Goal: Information Seeking & Learning: Learn about a topic

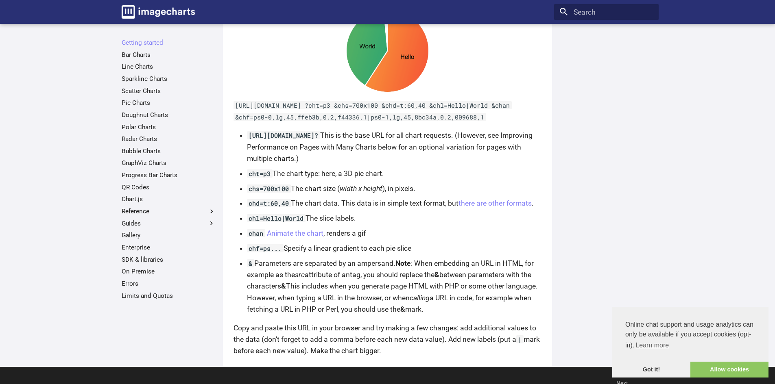
scroll to position [407, 0]
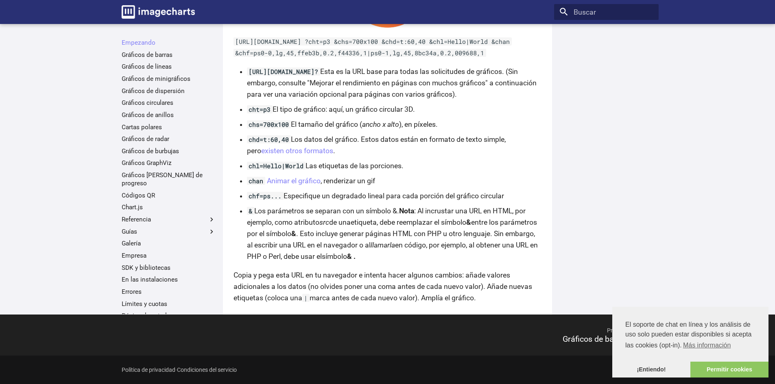
scroll to position [593, 0]
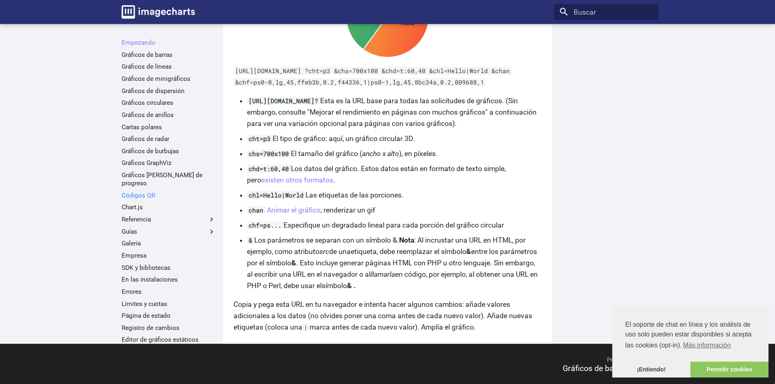
click at [137, 192] on font "Códigos QR" at bounding box center [138, 195] width 33 height 7
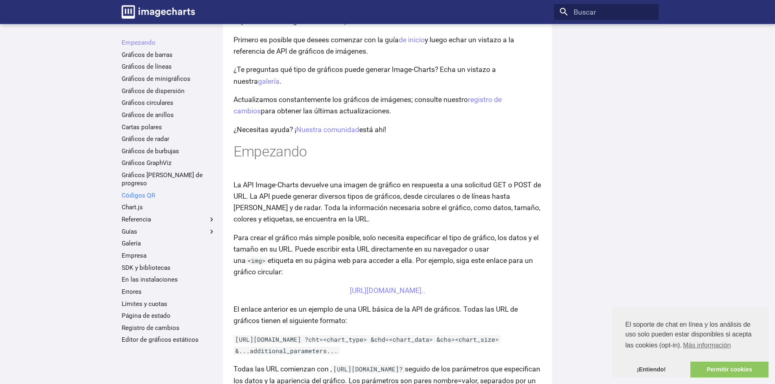
scroll to position [24, 0]
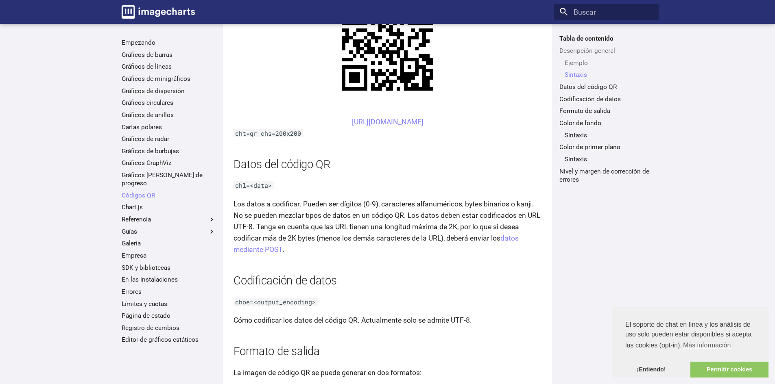
scroll to position [482, 0]
